Goal: Register for event/course

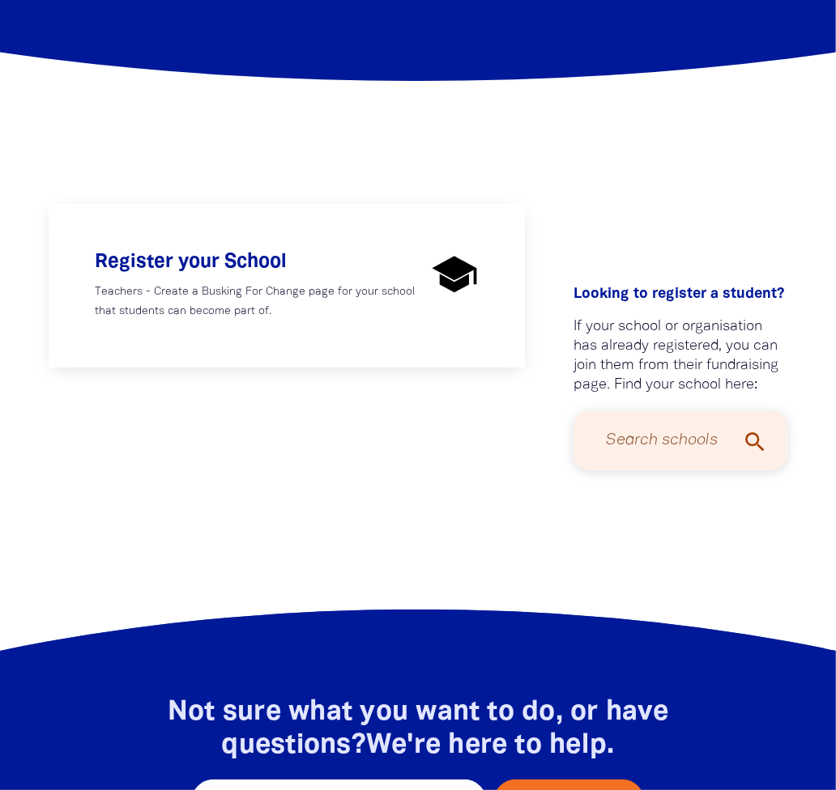
scroll to position [124, 0]
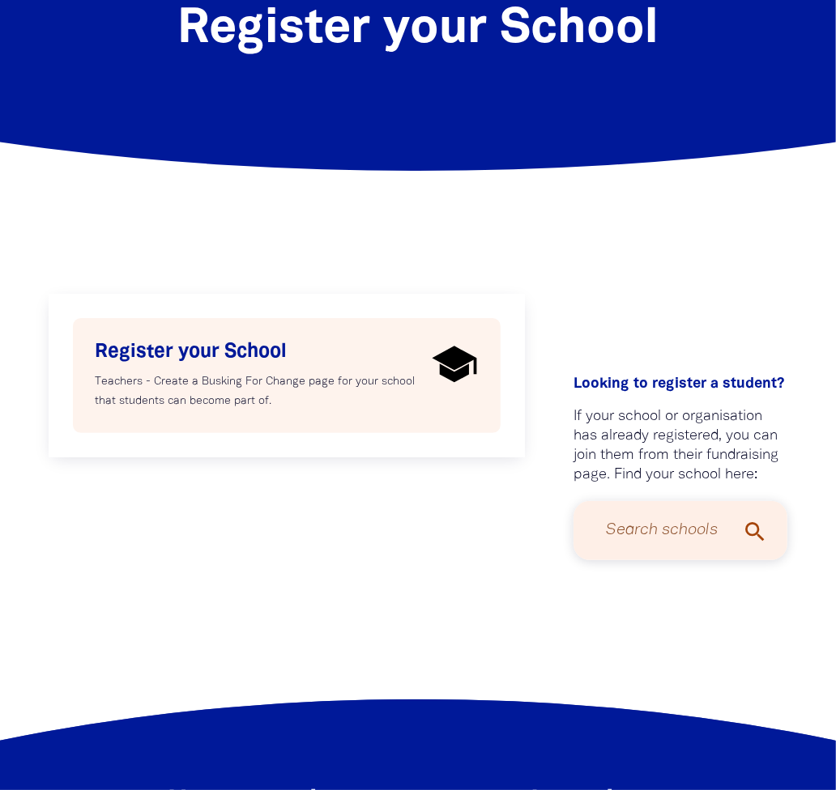
click at [322, 363] on div "Register your School Teachers - Create a Busking For Change page for your schoo…" at bounding box center [260, 375] width 331 height 71
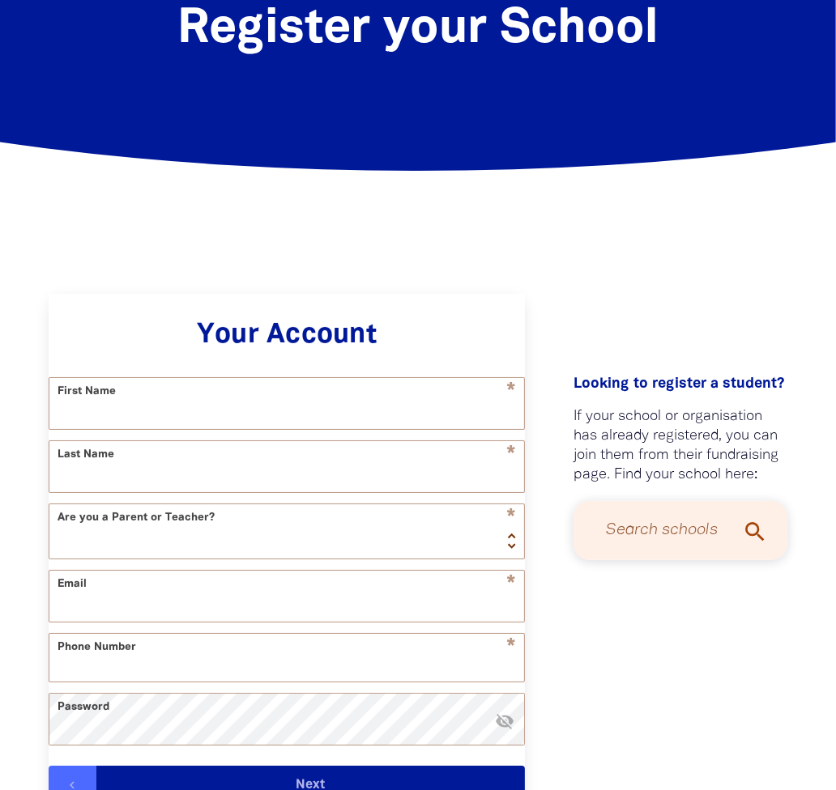
scroll to position [288, 0]
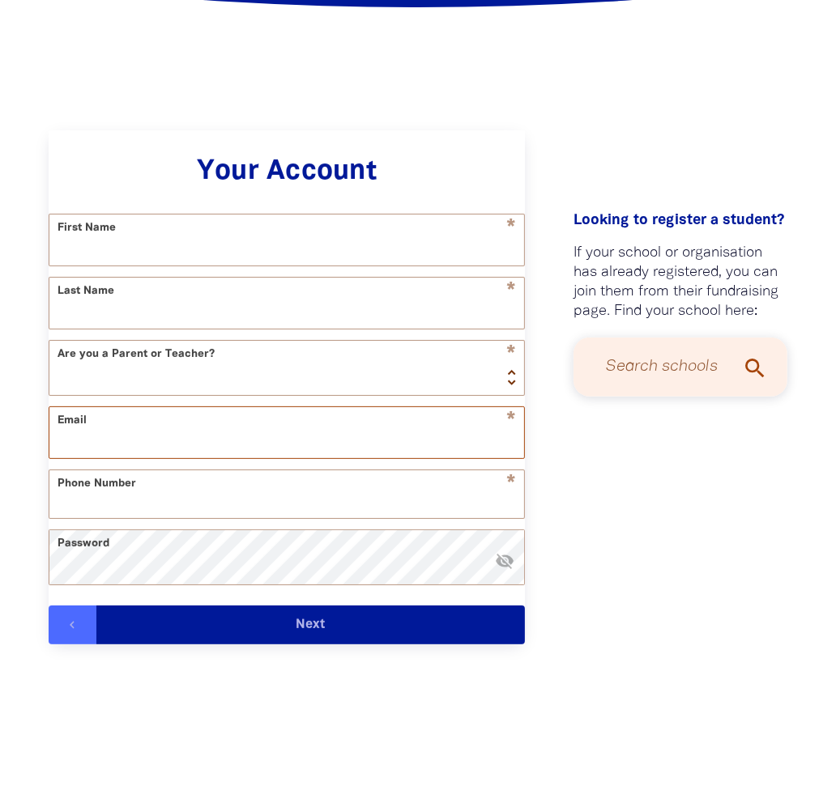
type input "[PERSON_NAME][EMAIL_ADDRESS][PERSON_NAME][DOMAIN_NAME]"
select select "AU"
click at [351, 84] on div "1 2 3 4 Your Account * First Name * Last Name Are you a Parent or Teacher? * Te…" at bounding box center [418, 404] width 836 height 807
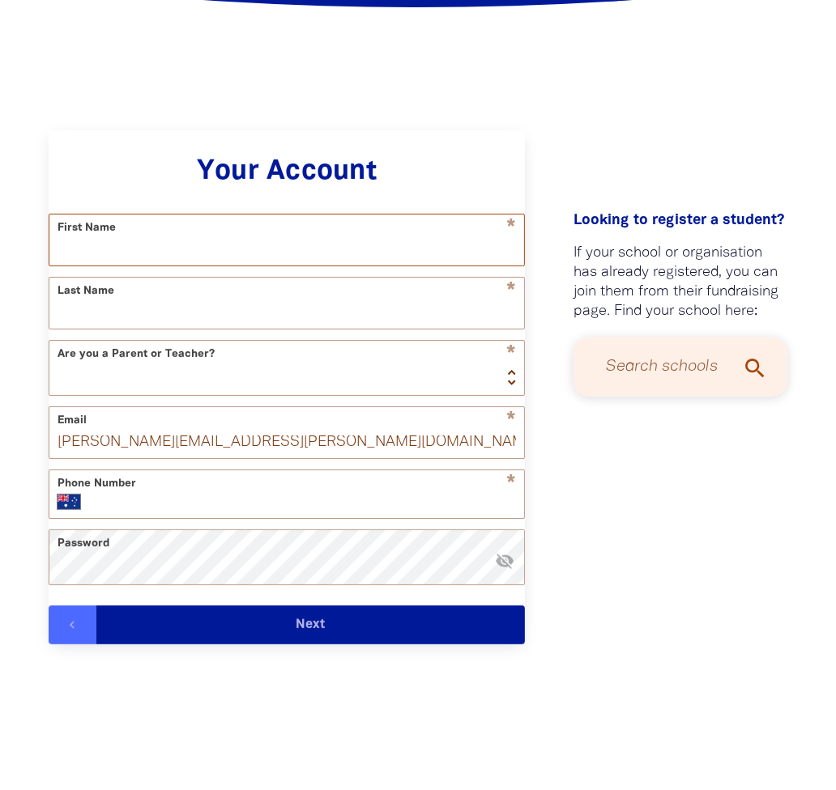
click at [270, 245] on input "First Name" at bounding box center [286, 240] width 475 height 51
type input "[PERSON_NAME]"
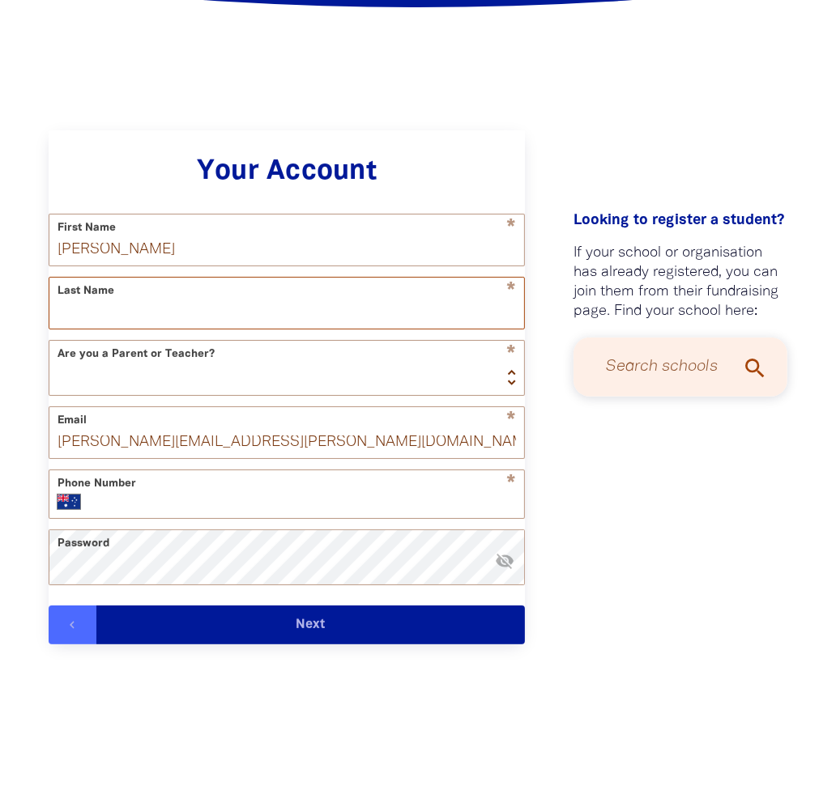
type input "[PERSON_NAME]"
click at [300, 510] on input "[PHONE_NUMBER]" at bounding box center [306, 502] width 420 height 16
type input "+61 4"
type input "[PHONE_NUMBER]"
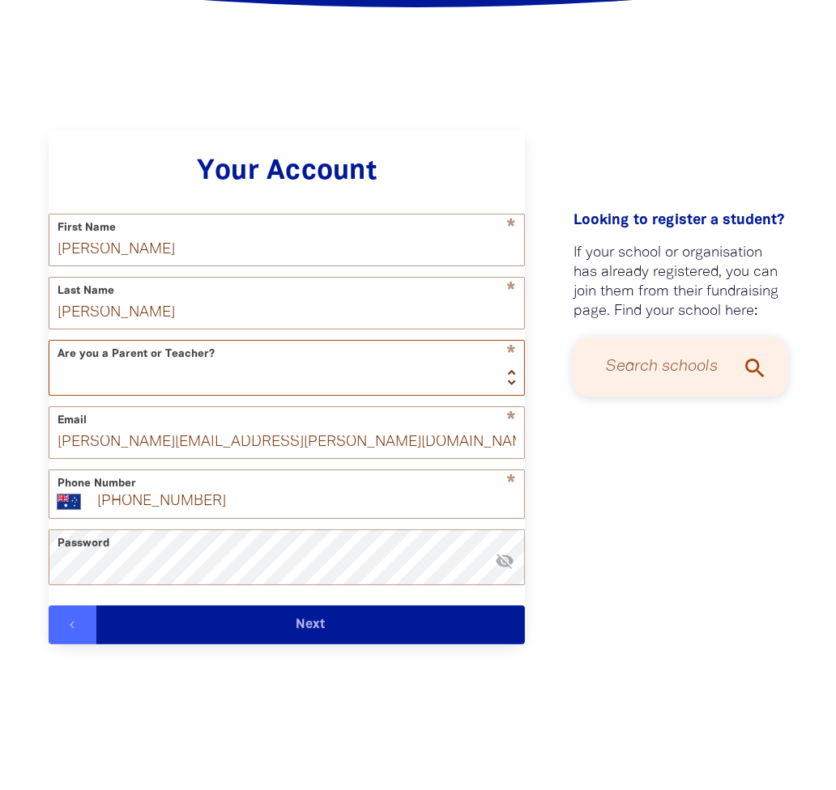
click at [283, 376] on select "Teacher Parent" at bounding box center [286, 368] width 475 height 54
select select "teacher"
click at [49, 347] on select "Teacher Parent" at bounding box center [286, 368] width 475 height 54
click at [329, 641] on button "Next" at bounding box center [310, 625] width 428 height 39
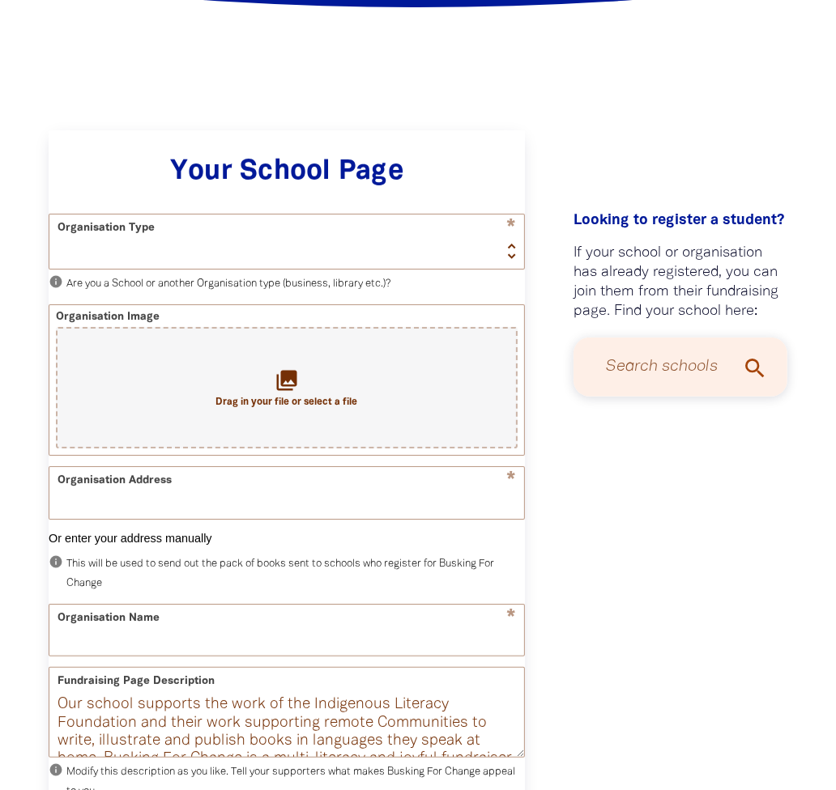
scroll to position [394, 0]
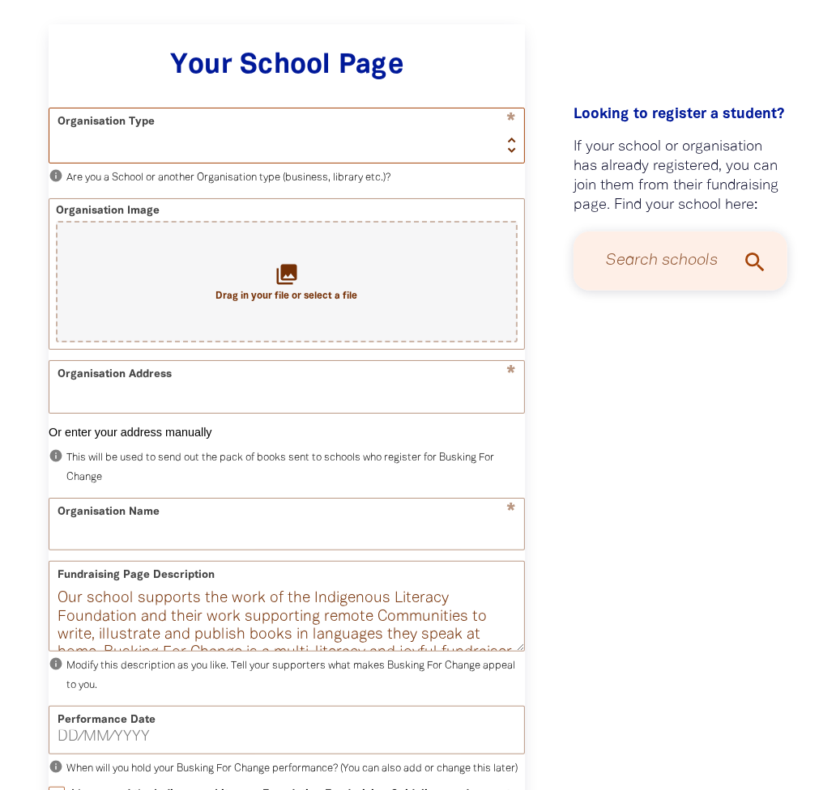
click at [109, 147] on select "School Organisation" at bounding box center [286, 136] width 475 height 54
select select "school"
click at [49, 109] on select "School Organisation" at bounding box center [286, 136] width 475 height 54
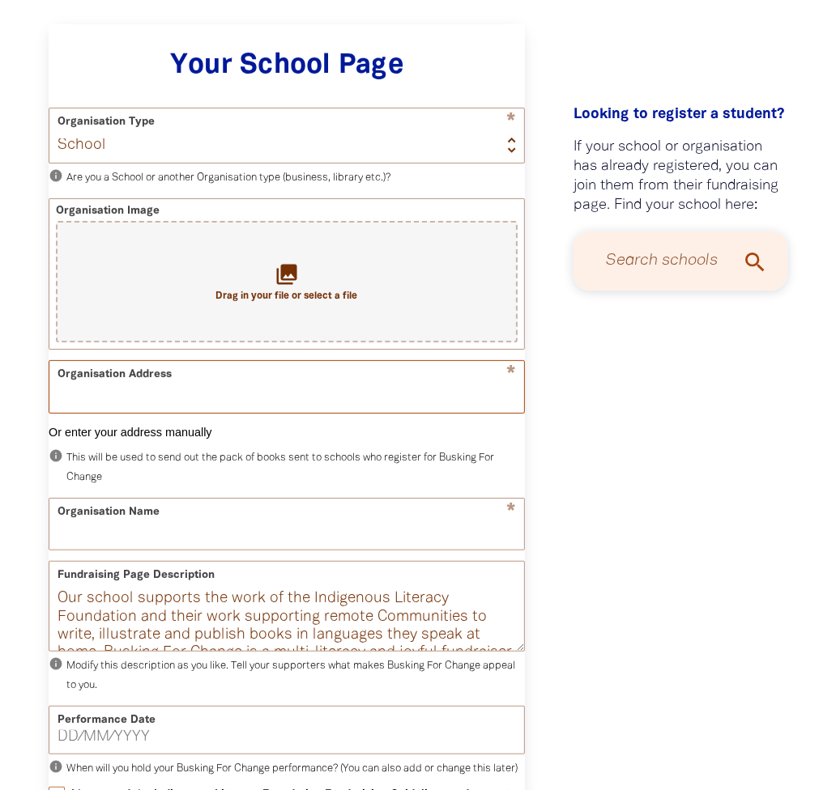
click at [289, 412] on input "Organisation Address" at bounding box center [286, 386] width 475 height 51
type input "[STREET_ADDRESS]"
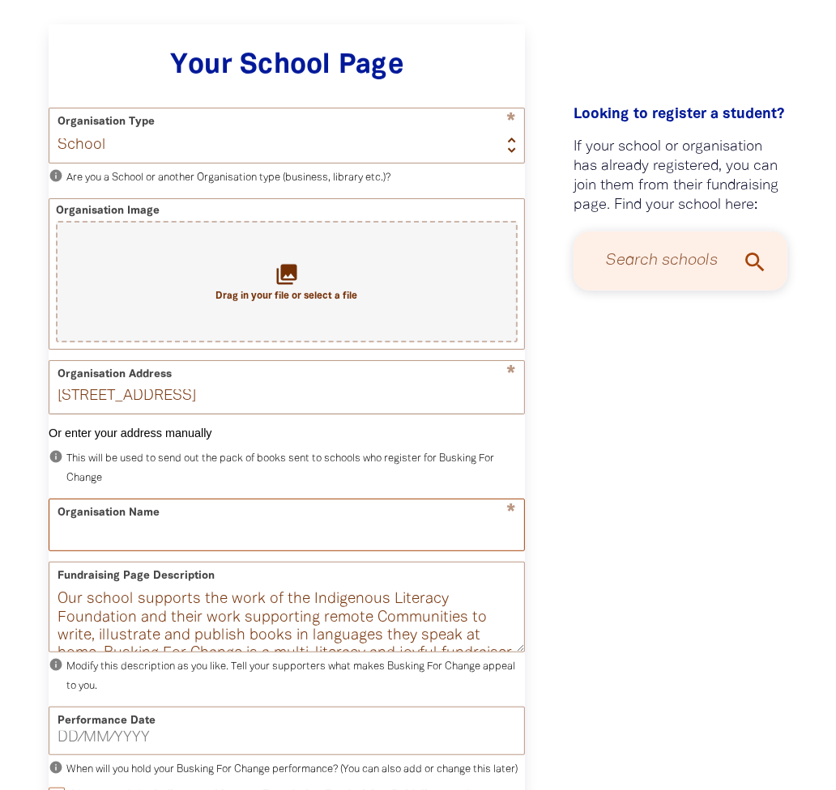
click at [190, 531] on input "Organisation Name" at bounding box center [286, 525] width 475 height 51
click at [127, 535] on input "[GEOGRAPHIC_DATA]" at bounding box center [286, 524] width 475 height 51
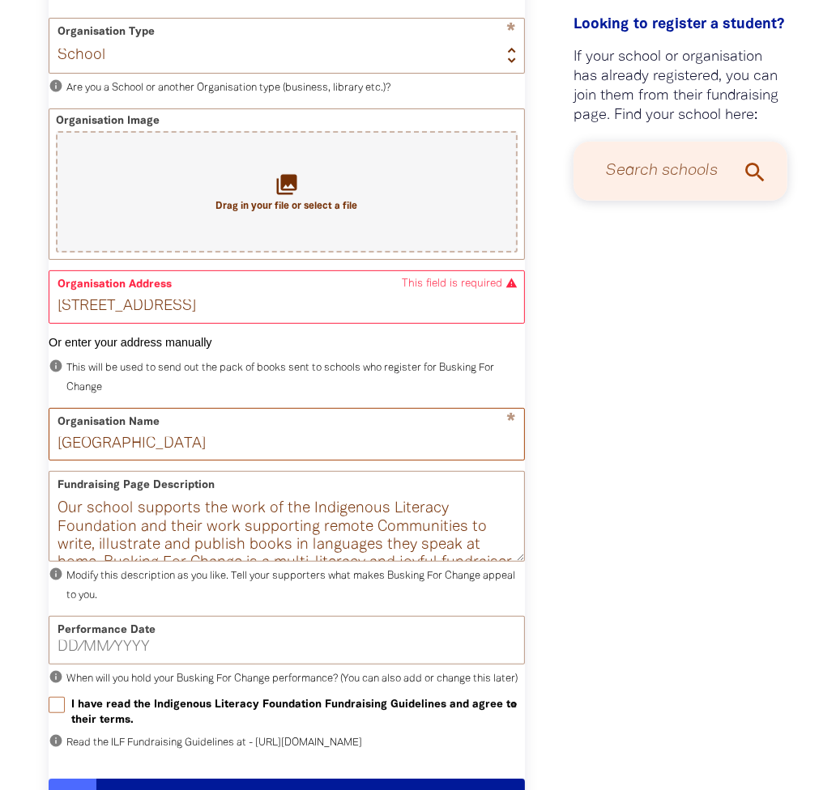
type input "[GEOGRAPHIC_DATA]"
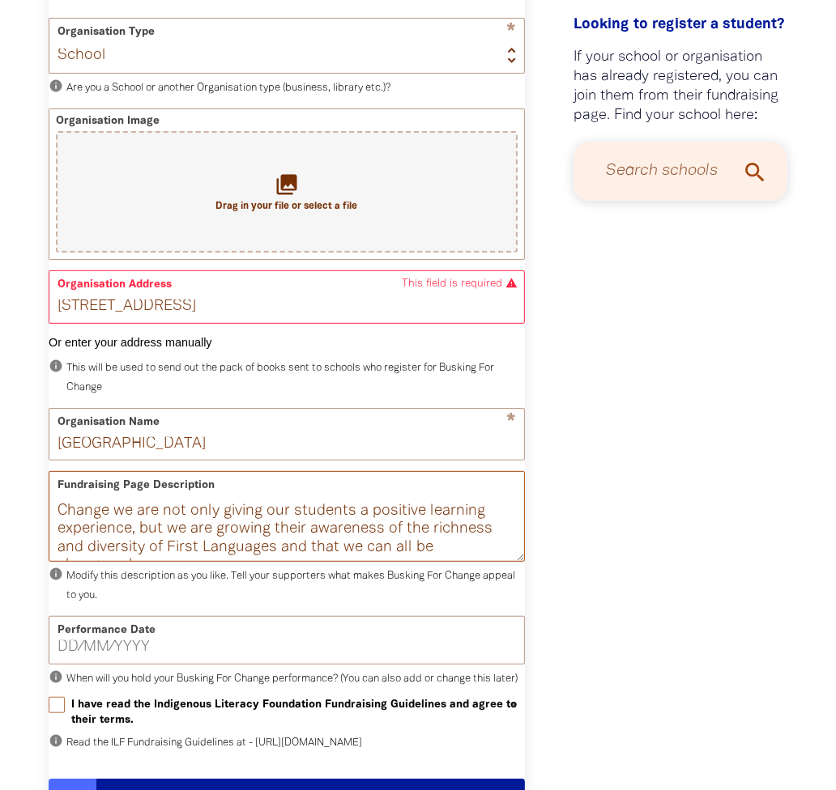
scroll to position [165, 0]
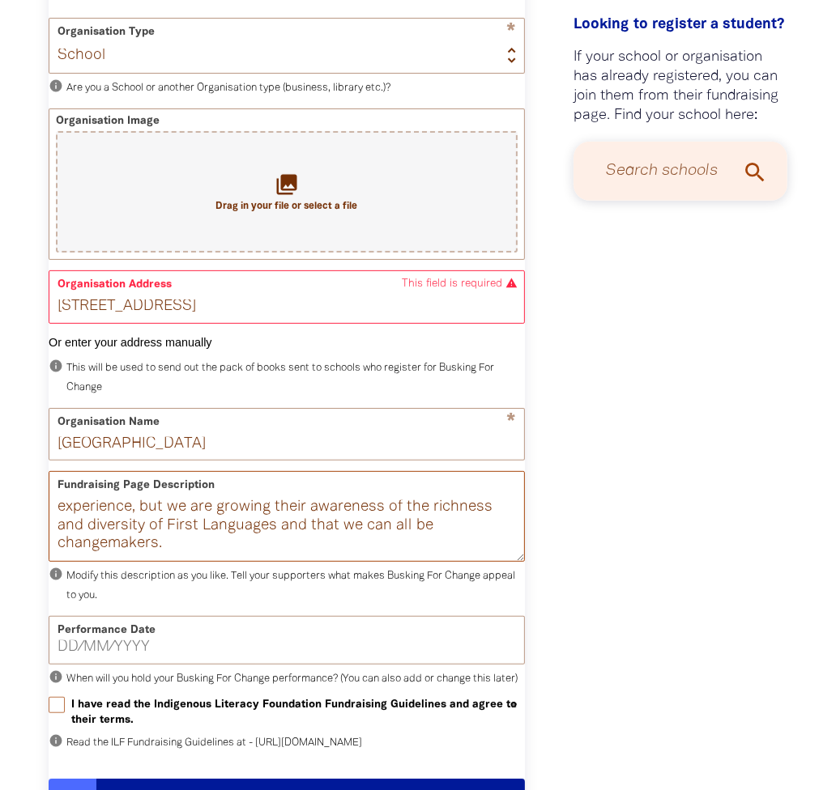
click at [274, 535] on textarea "Our school supports the work of the Indigenous Literacy Foundation and their wo…" at bounding box center [286, 531] width 475 height 61
type textarea "Our school supports the work of the Indigenous Literacy Foundation and their wo…"
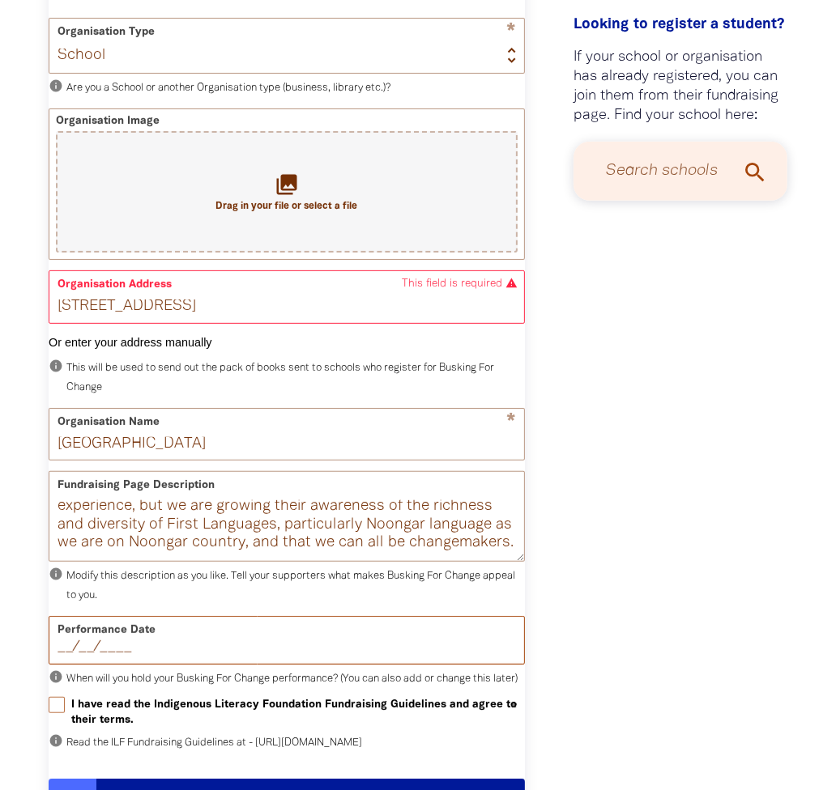
click at [171, 655] on input "__/__/____" at bounding box center [287, 648] width 458 height 15
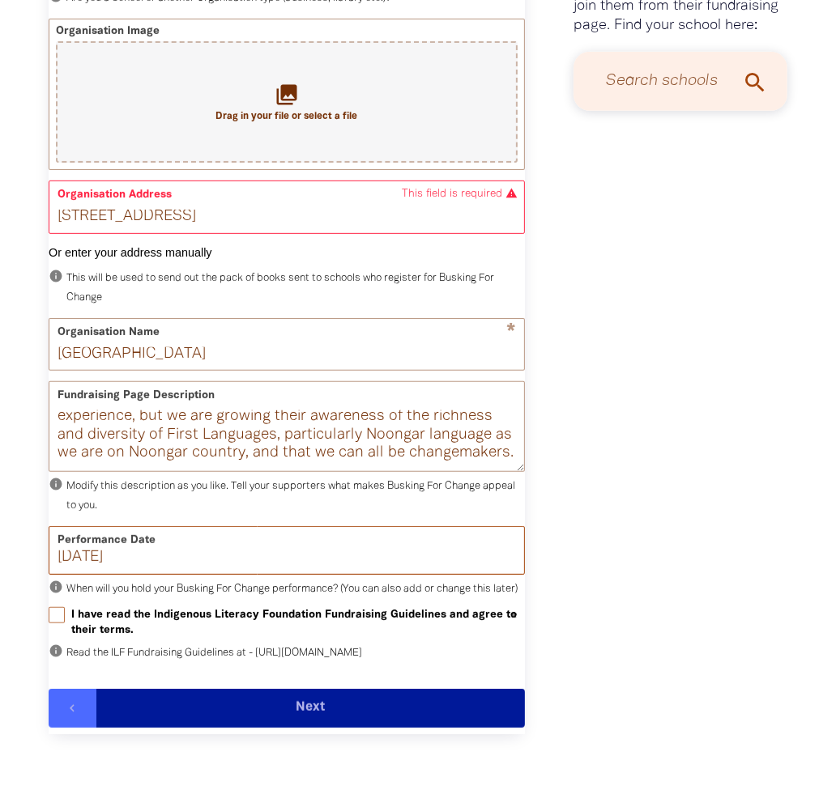
type input "[DATE]"
click at [60, 624] on input "I have read the Indigenous Literacy Foundation Fundraising Guidelines and agree…" at bounding box center [57, 615] width 16 height 16
checkbox input "true"
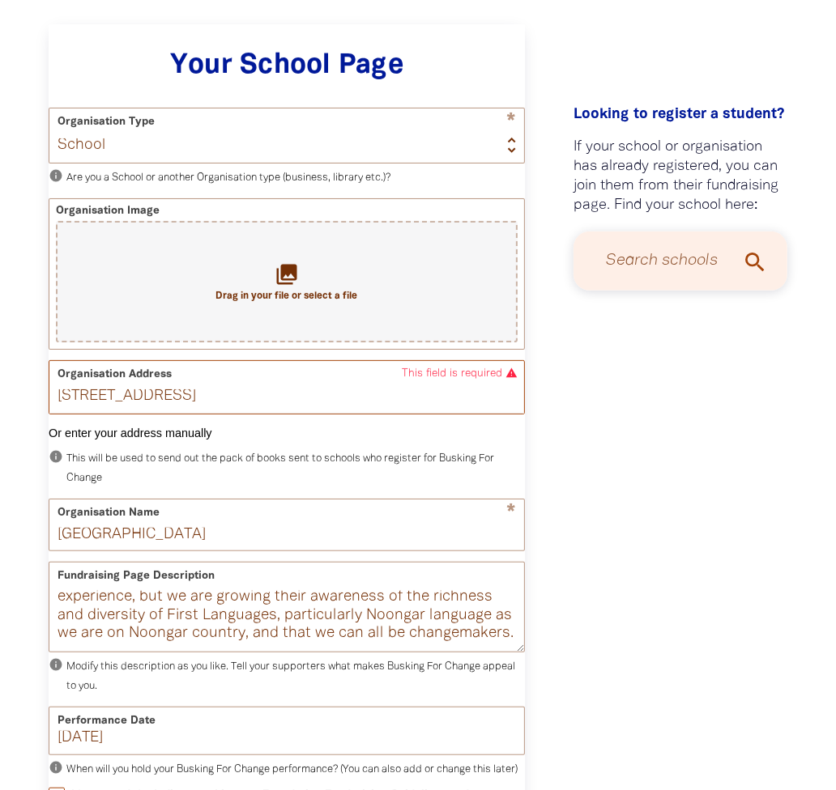
click at [413, 385] on input "[STREET_ADDRESS]" at bounding box center [286, 386] width 475 height 51
click at [156, 376] on input "[STREET_ADDRESS]" at bounding box center [286, 386] width 475 height 51
click at [79, 439] on button "Or enter your address manually" at bounding box center [287, 432] width 476 height 13
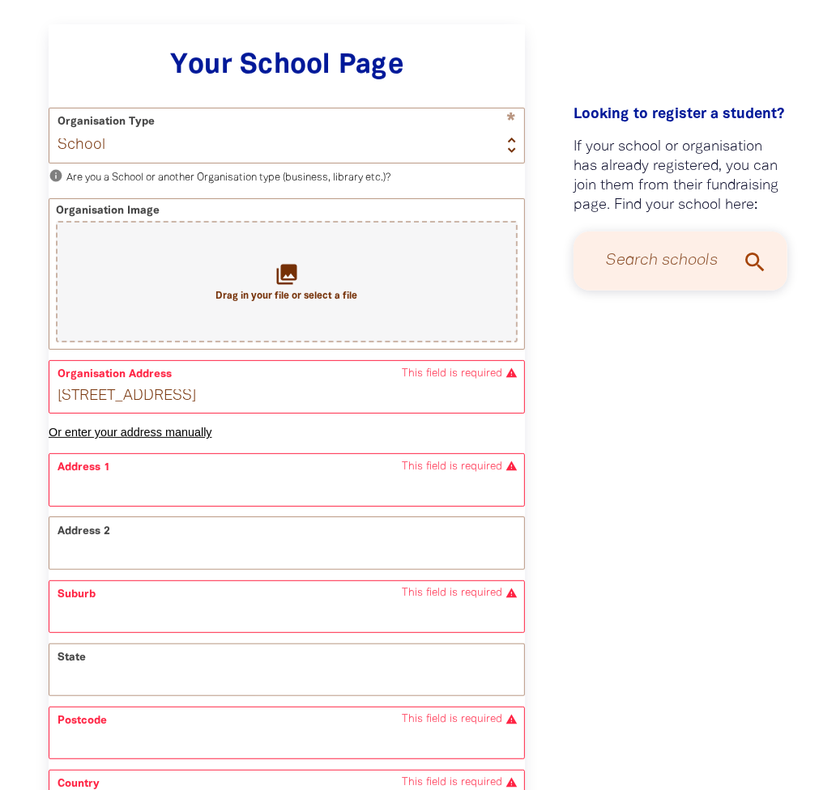
click at [81, 439] on button "Or enter your address manually" at bounding box center [287, 432] width 476 height 13
click at [131, 397] on input "[STREET_ADDRESS]" at bounding box center [286, 386] width 475 height 51
click at [148, 484] on input "Address 1" at bounding box center [286, 480] width 475 height 51
type input "[STREET_ADDRESS]"
type input "WA"
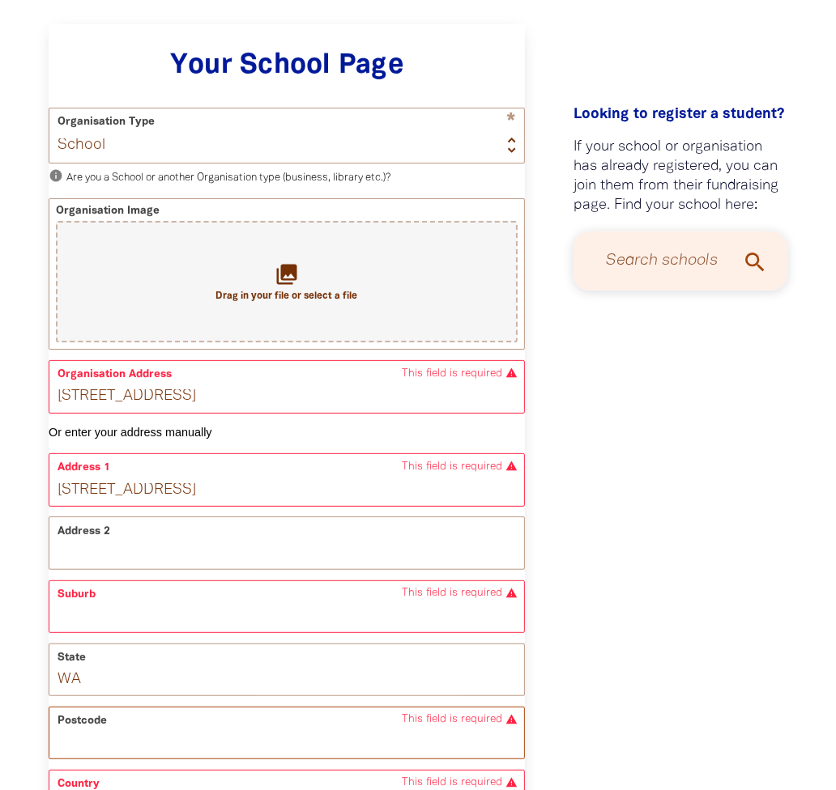
type input "6210"
select select "AU"
type input "[STREET_ADDRESS]"
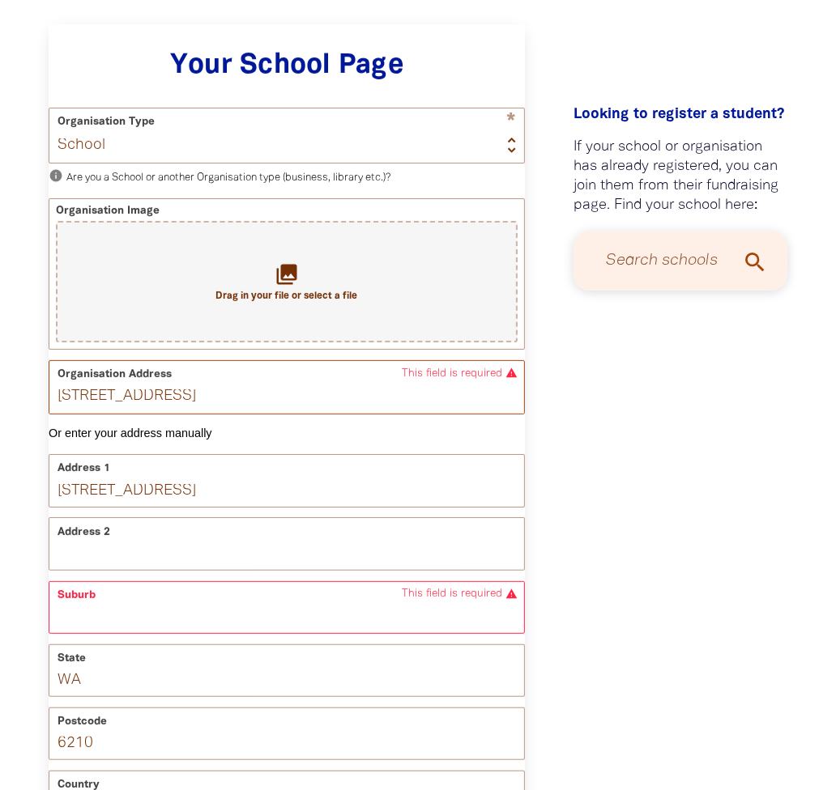
drag, startPoint x: 459, startPoint y: 398, endPoint x: -26, endPoint y: 398, distance: 485.1
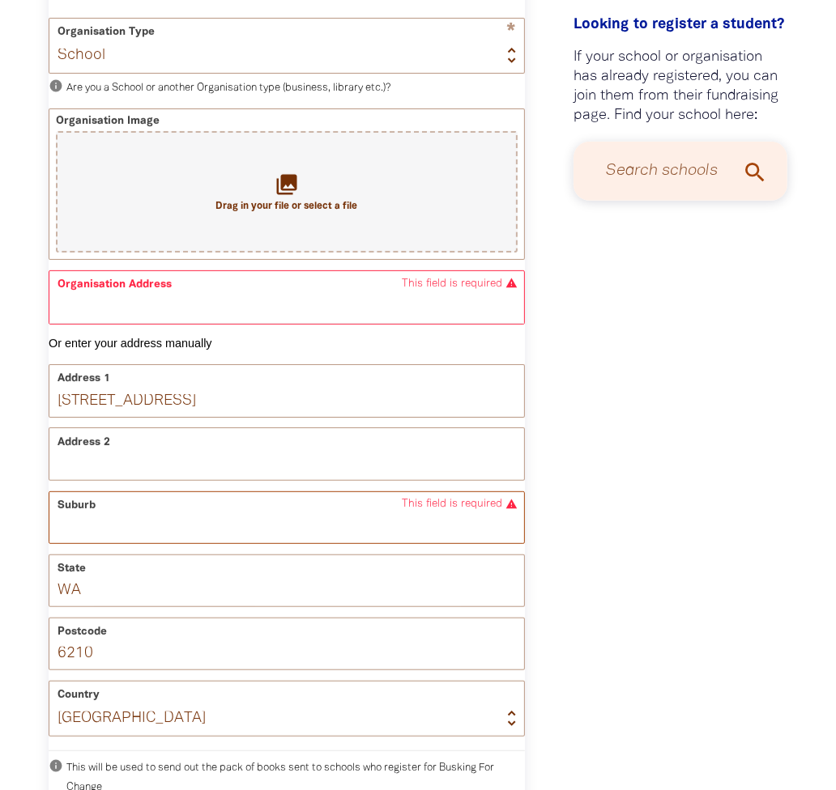
click at [176, 543] on input "Suburb" at bounding box center [286, 517] width 475 height 51
type input "[GEOGRAPHIC_DATA]"
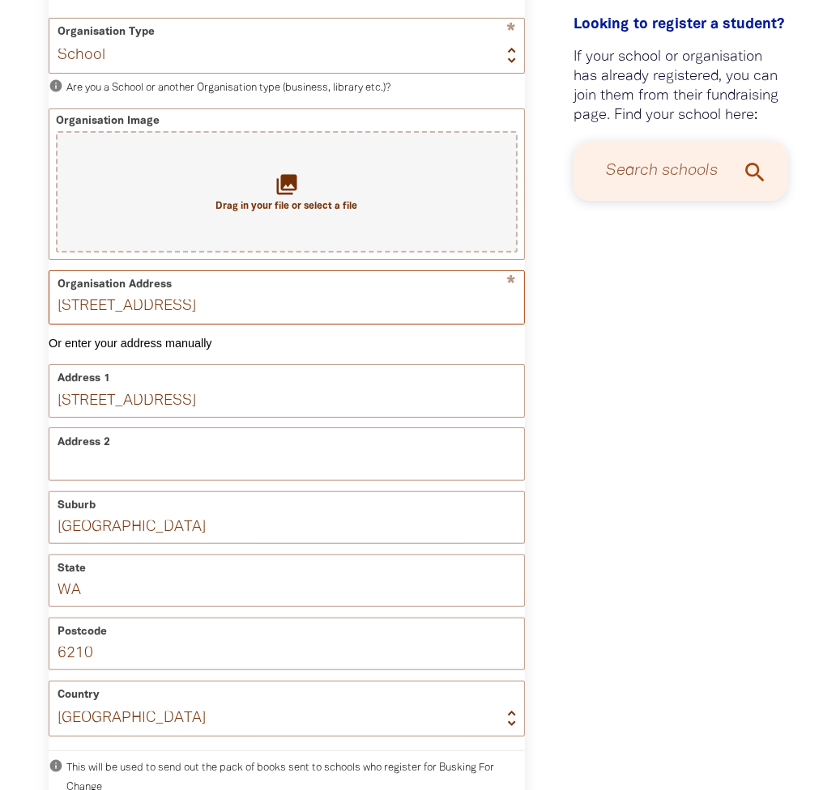
drag, startPoint x: 189, startPoint y: 311, endPoint x: -45, endPoint y: 317, distance: 234.1
type input "[GEOGRAPHIC_DATA]"
click at [658, 435] on div "Looking to register a student?﻿ If your school or organisation has already regi…" at bounding box center [680, 596] width 262 height 1291
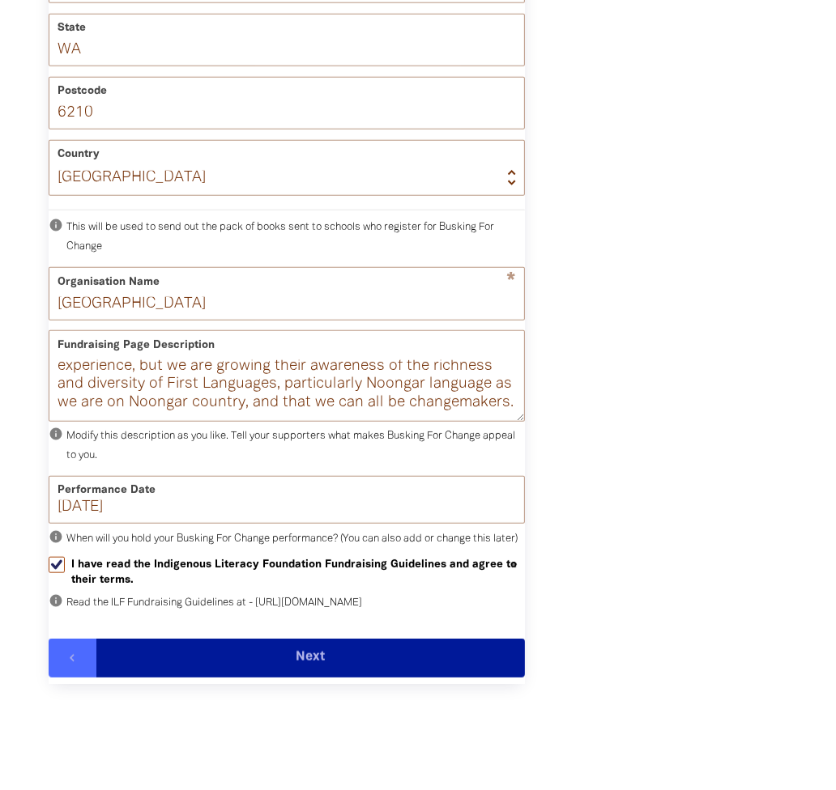
scroll to position [1204, 0]
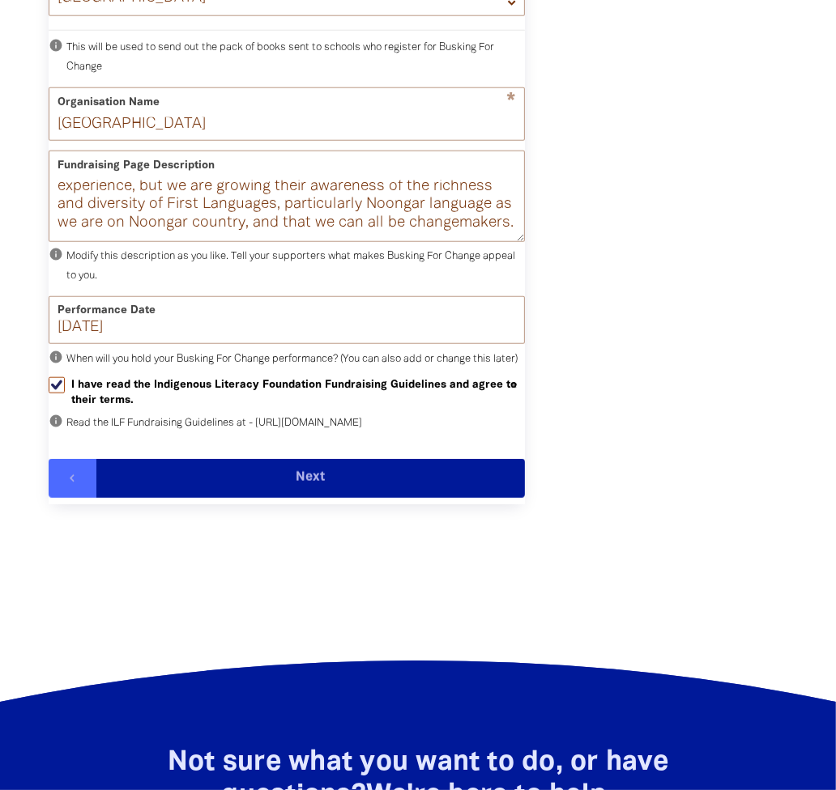
click at [327, 498] on button "Next" at bounding box center [310, 478] width 428 height 39
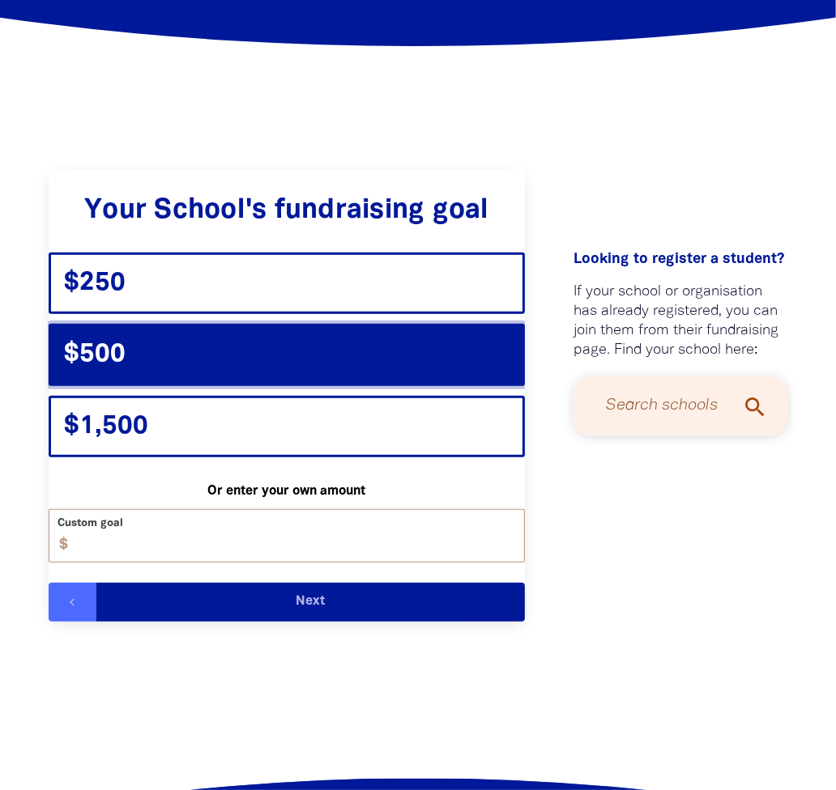
click at [249, 342] on div "$500" at bounding box center [287, 355] width 476 height 62
click at [257, 598] on button "Next" at bounding box center [310, 602] width 428 height 39
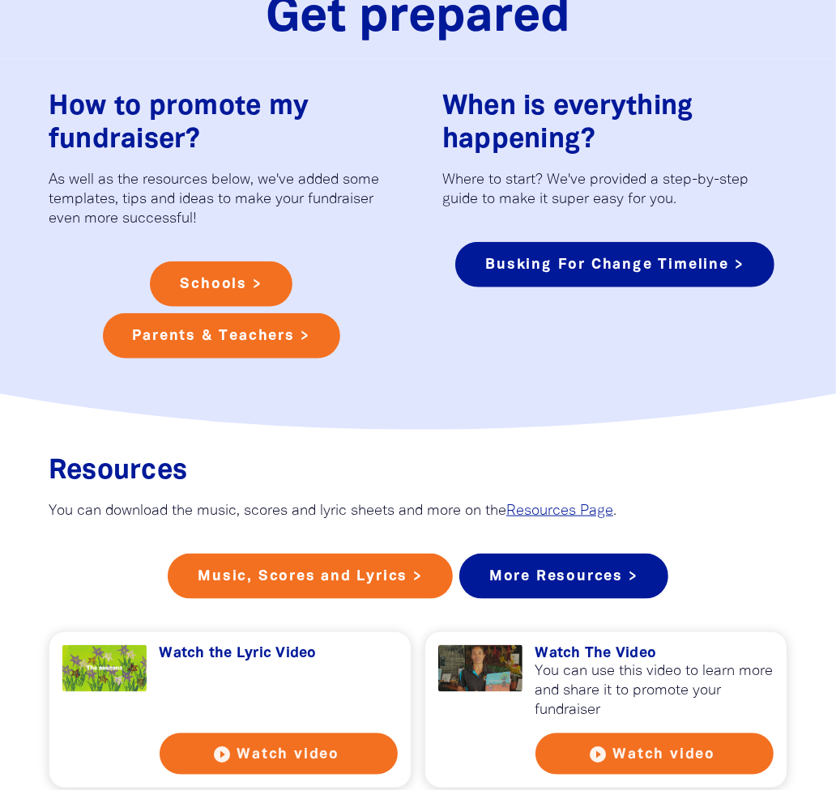
scroll to position [1080, 0]
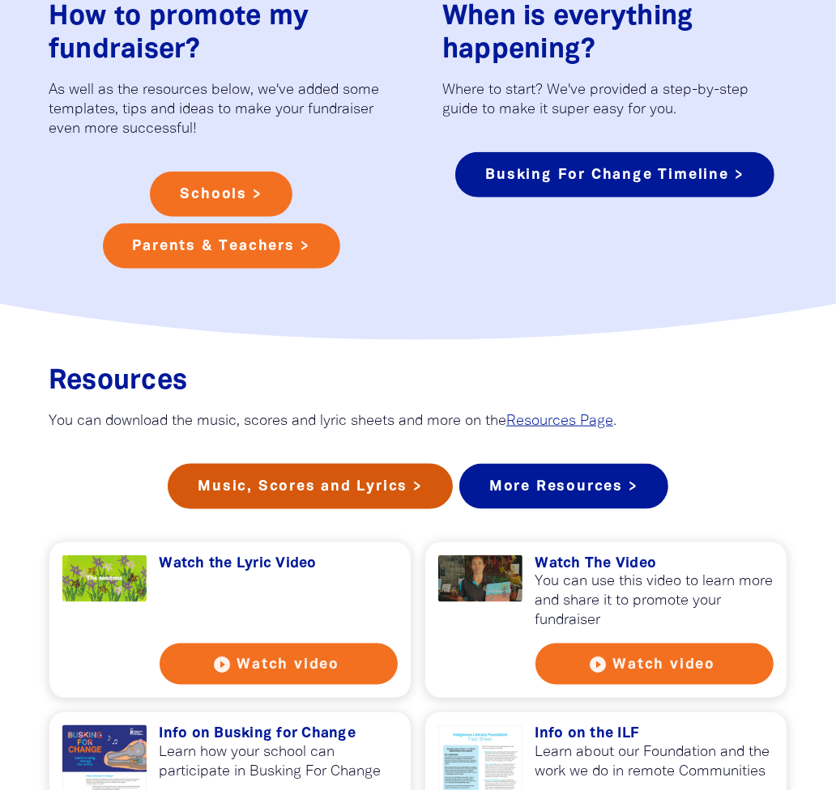
click at [277, 484] on link "Music, Scores and Lyrics >" at bounding box center [310, 486] width 285 height 45
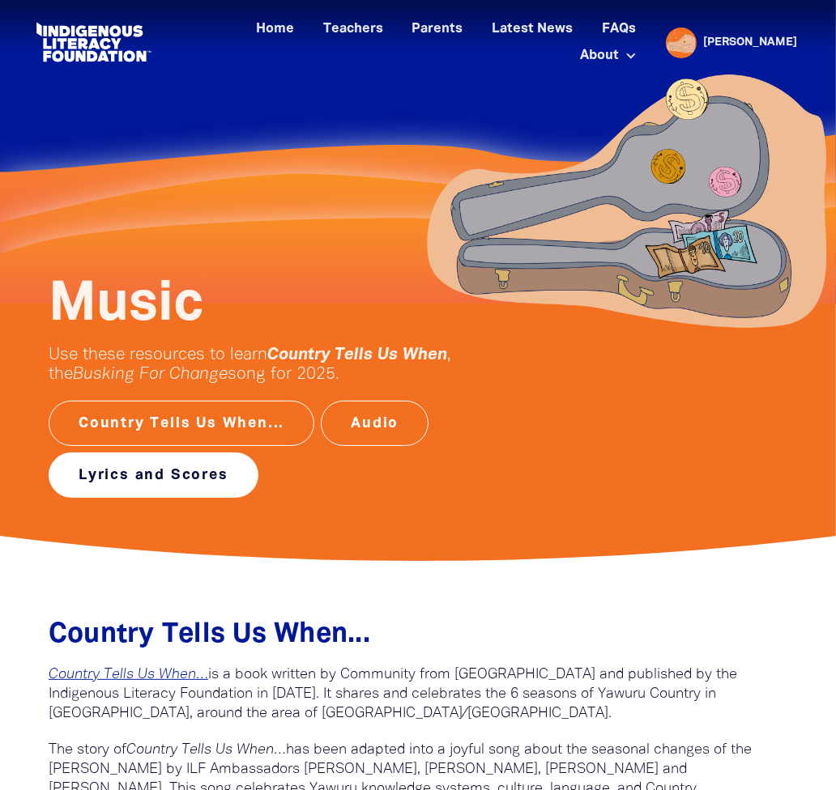
click at [184, 472] on link "Lyrics and Scores" at bounding box center [154, 475] width 210 height 45
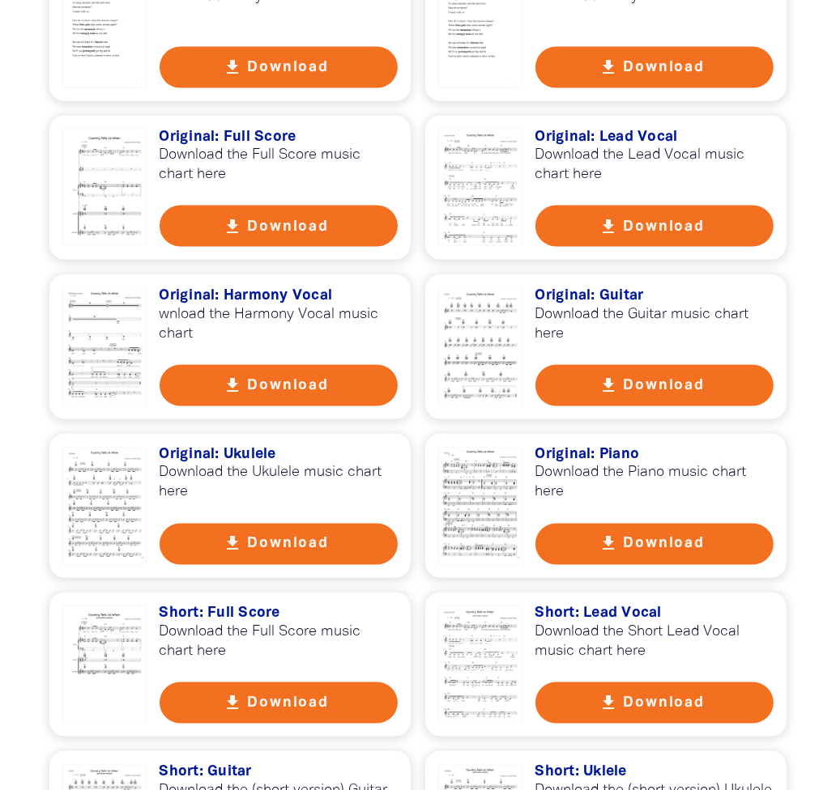
scroll to position [1259, 0]
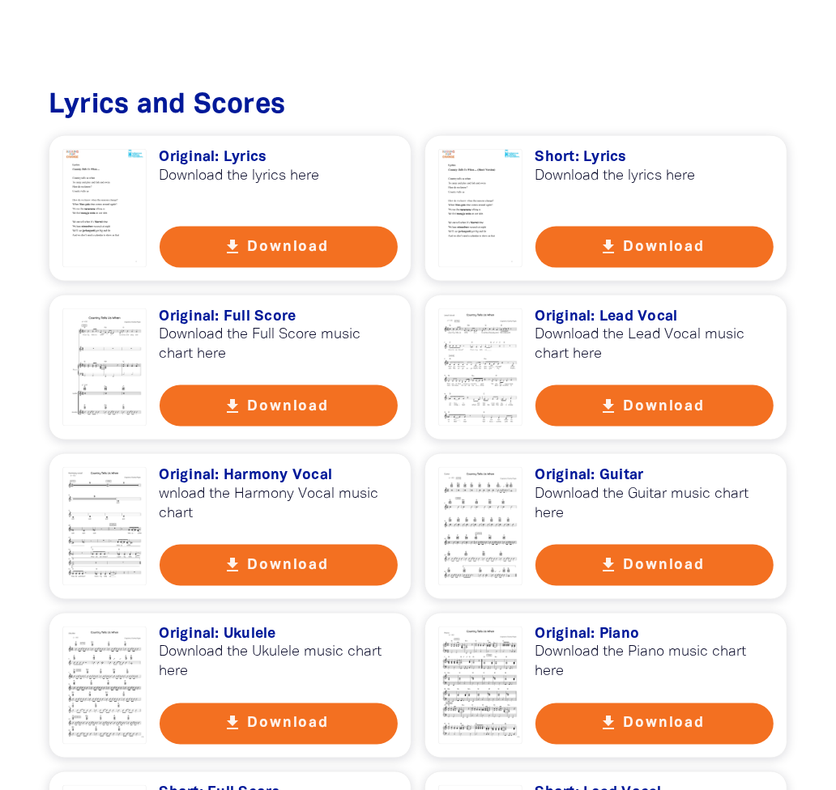
click at [347, 253] on button "get_app Download" at bounding box center [279, 247] width 239 height 41
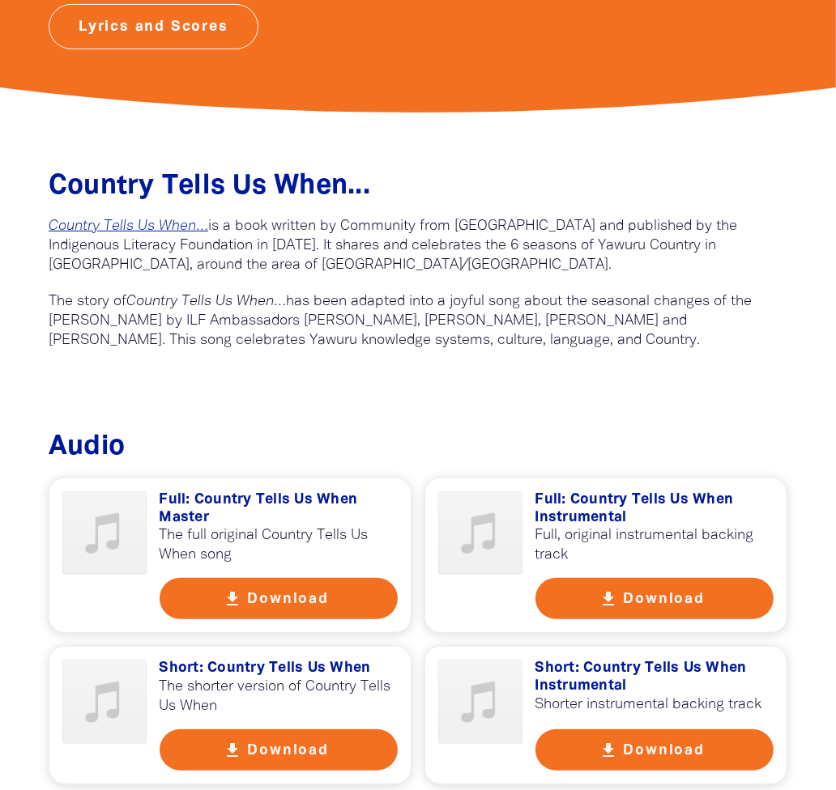
scroll to position [539, 0]
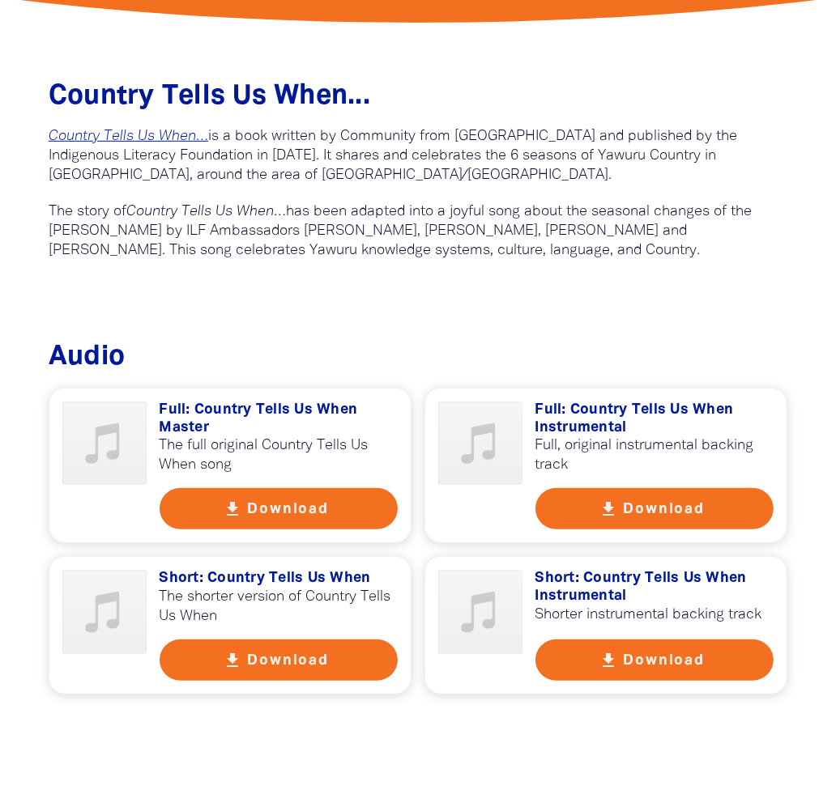
click at [288, 506] on button "get_app Download" at bounding box center [279, 508] width 239 height 41
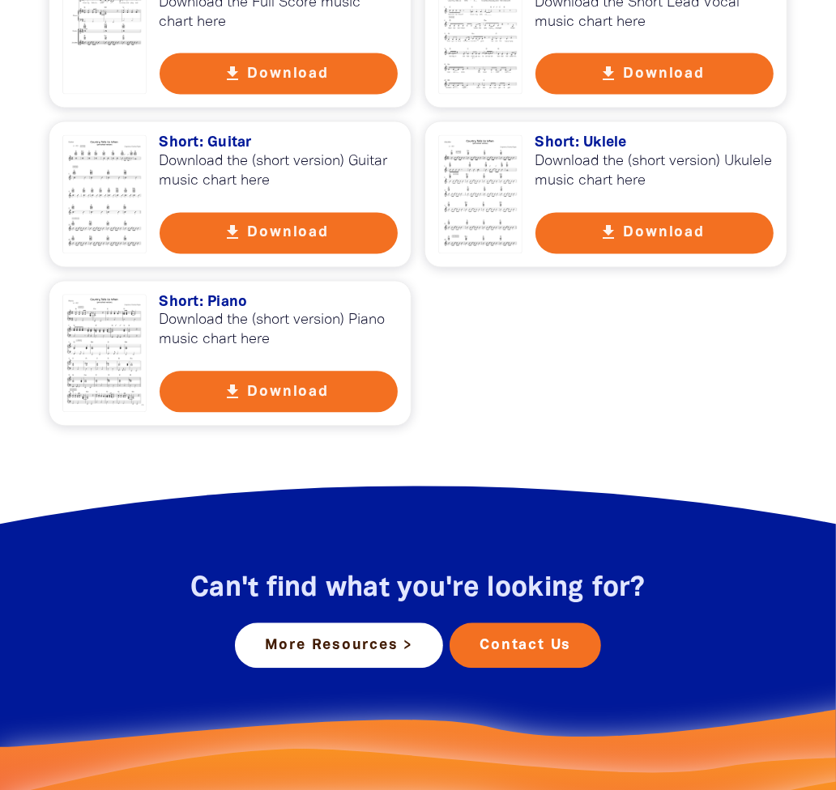
scroll to position [2158, 0]
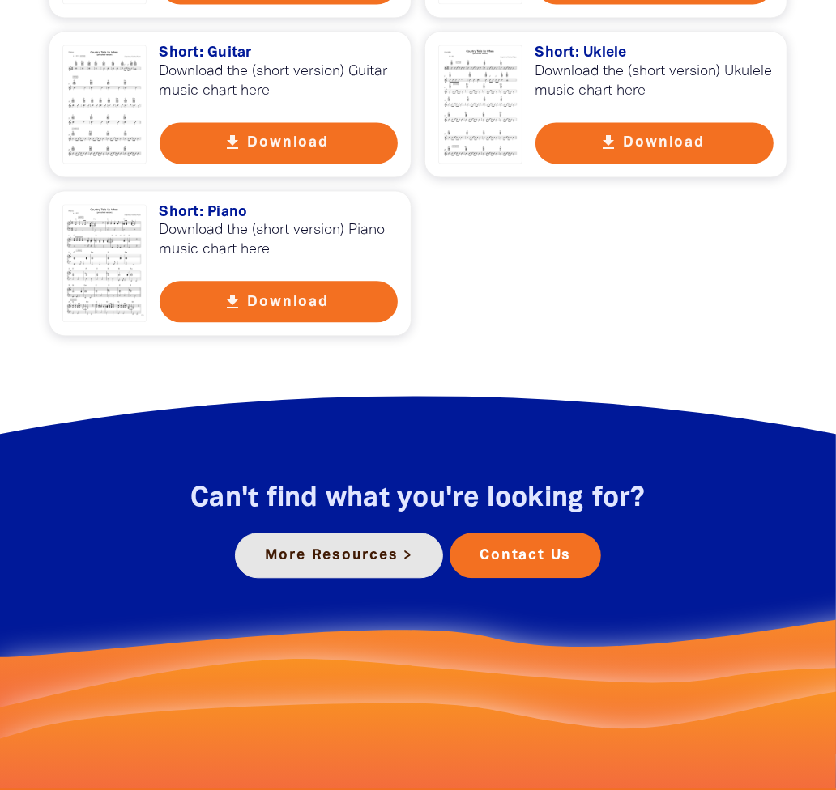
click at [318, 553] on link "More Resources >" at bounding box center [339, 555] width 209 height 45
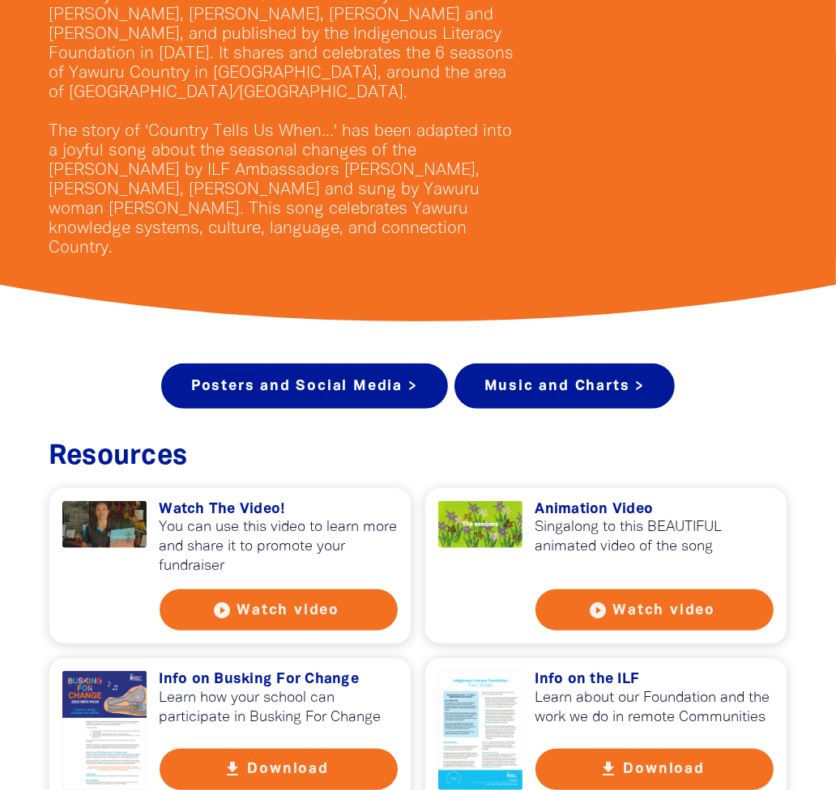
scroll to position [449, 0]
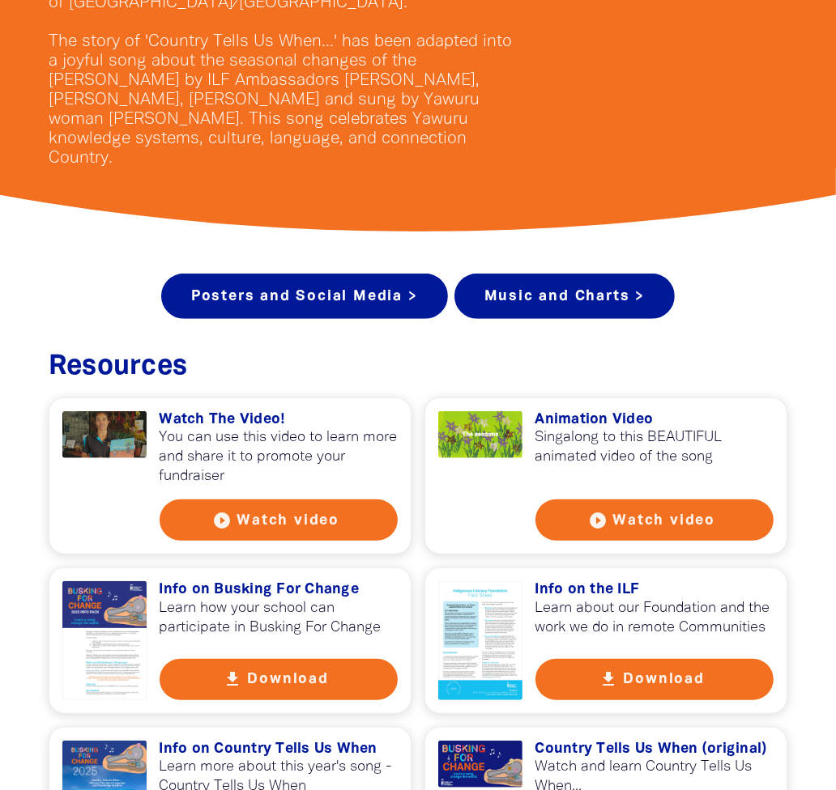
click at [628, 501] on button "play_circle_filled Watch video" at bounding box center [654, 520] width 239 height 41
